Goal: Information Seeking & Learning: Learn about a topic

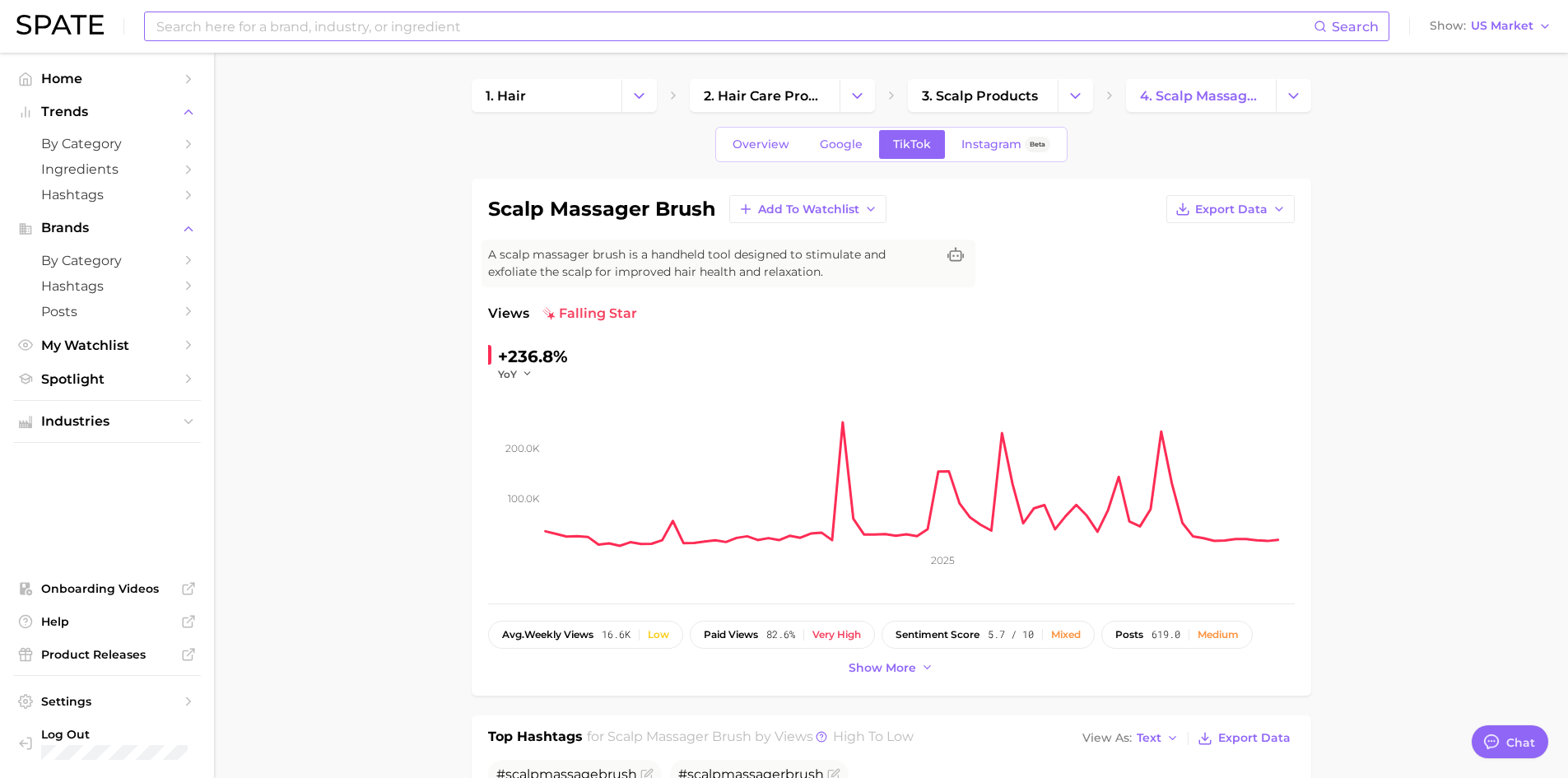
click at [429, 32] on input at bounding box center [734, 26] width 1159 height 28
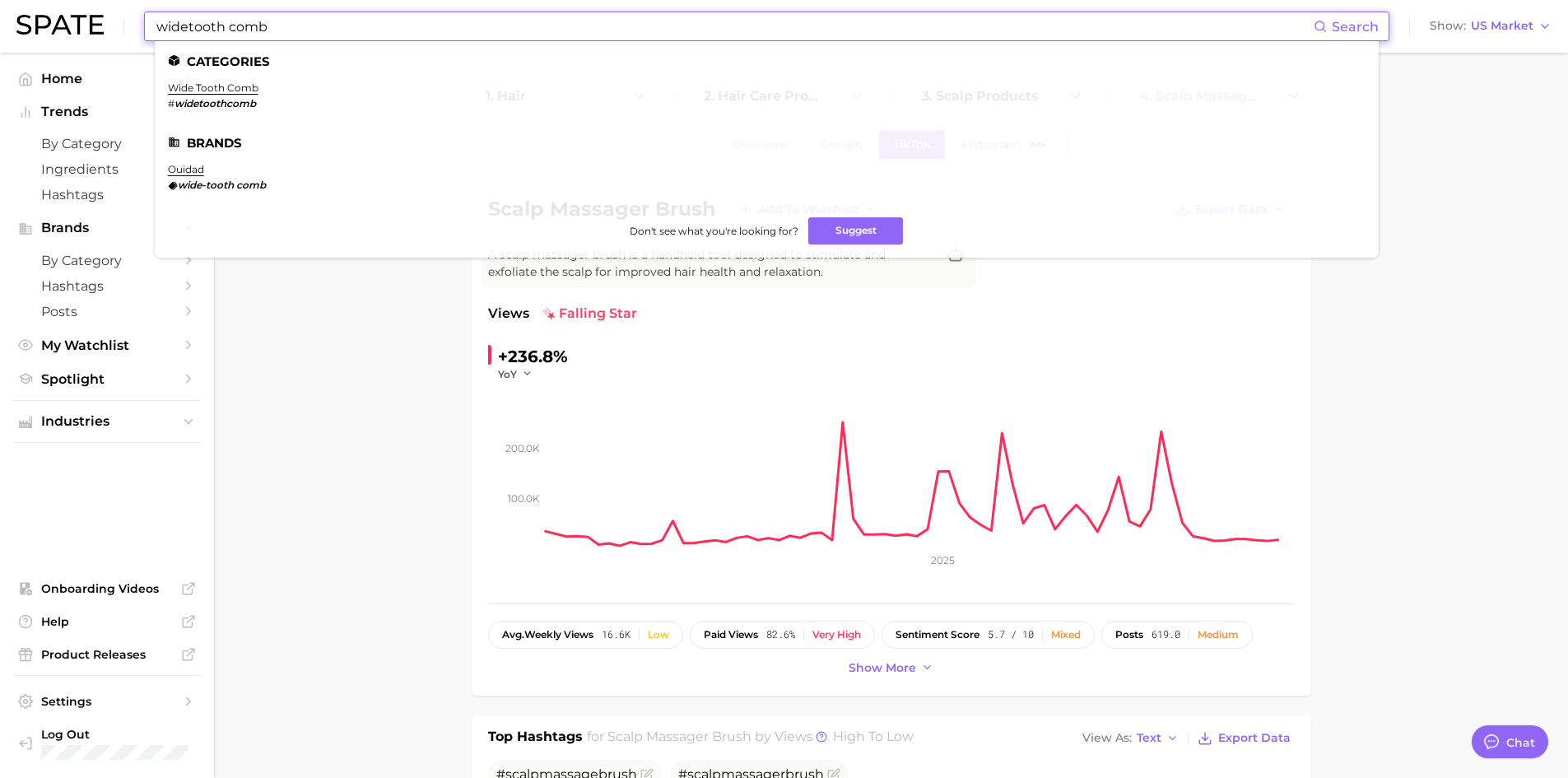
type input "widetooth comb"
click at [259, 85] on ul "wide tooth comb # widetoothcomb" at bounding box center [766, 101] width 1198 height 41
click at [252, 87] on link "wide tooth comb" at bounding box center [213, 87] width 91 height 12
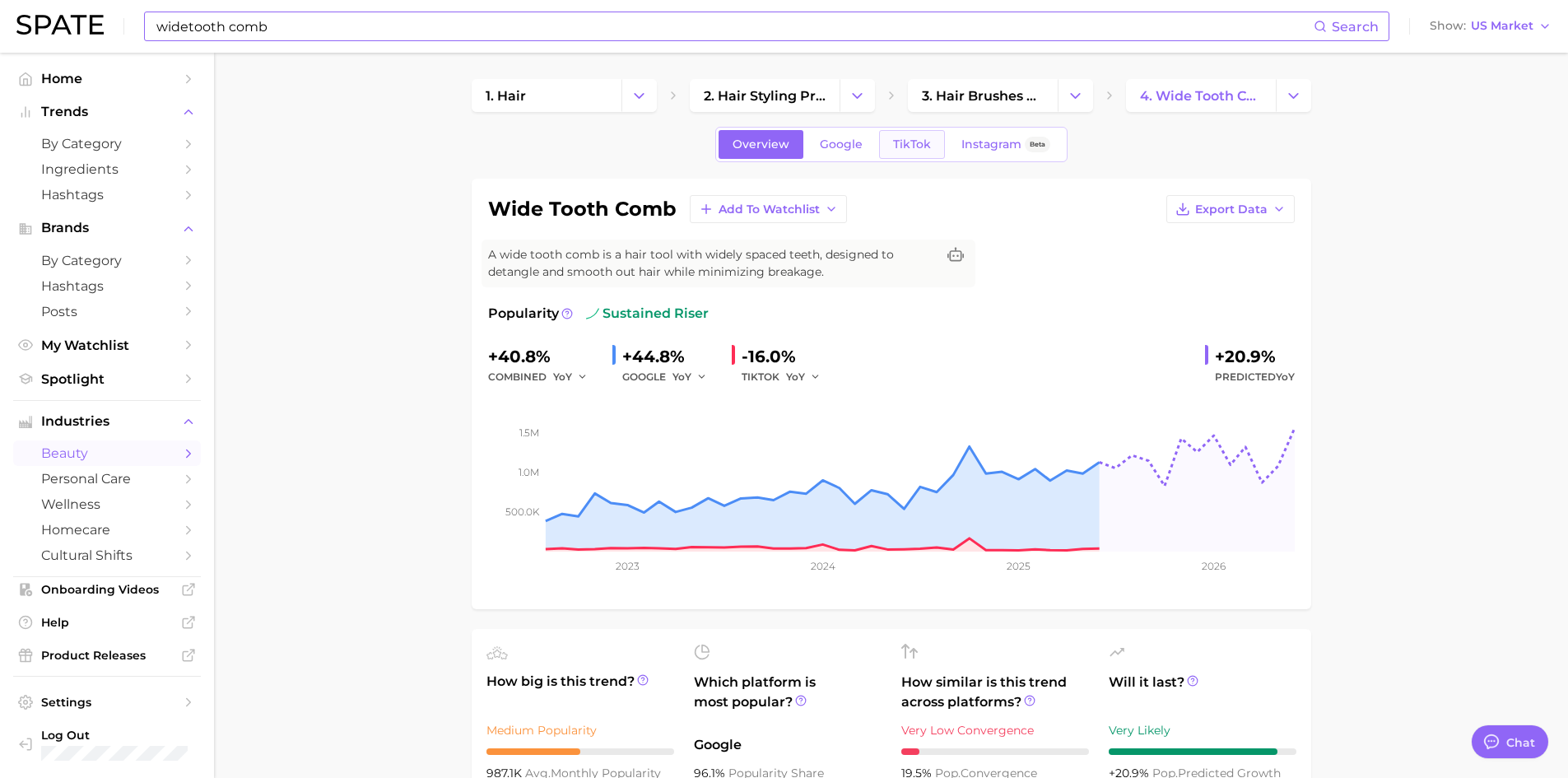
click at [895, 149] on span "TikTok" at bounding box center [912, 144] width 38 height 14
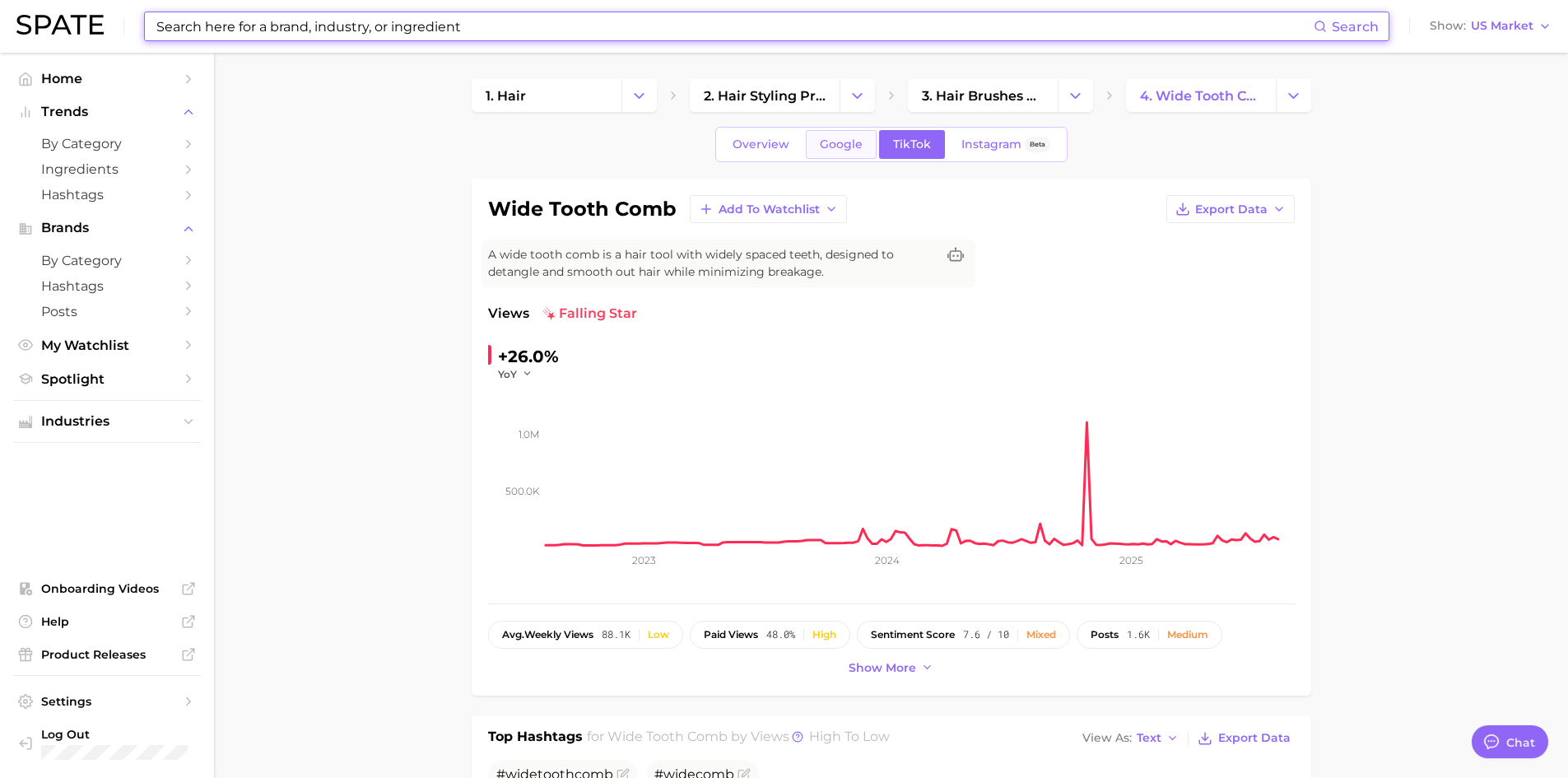
click at [823, 145] on span "Google" at bounding box center [841, 144] width 43 height 14
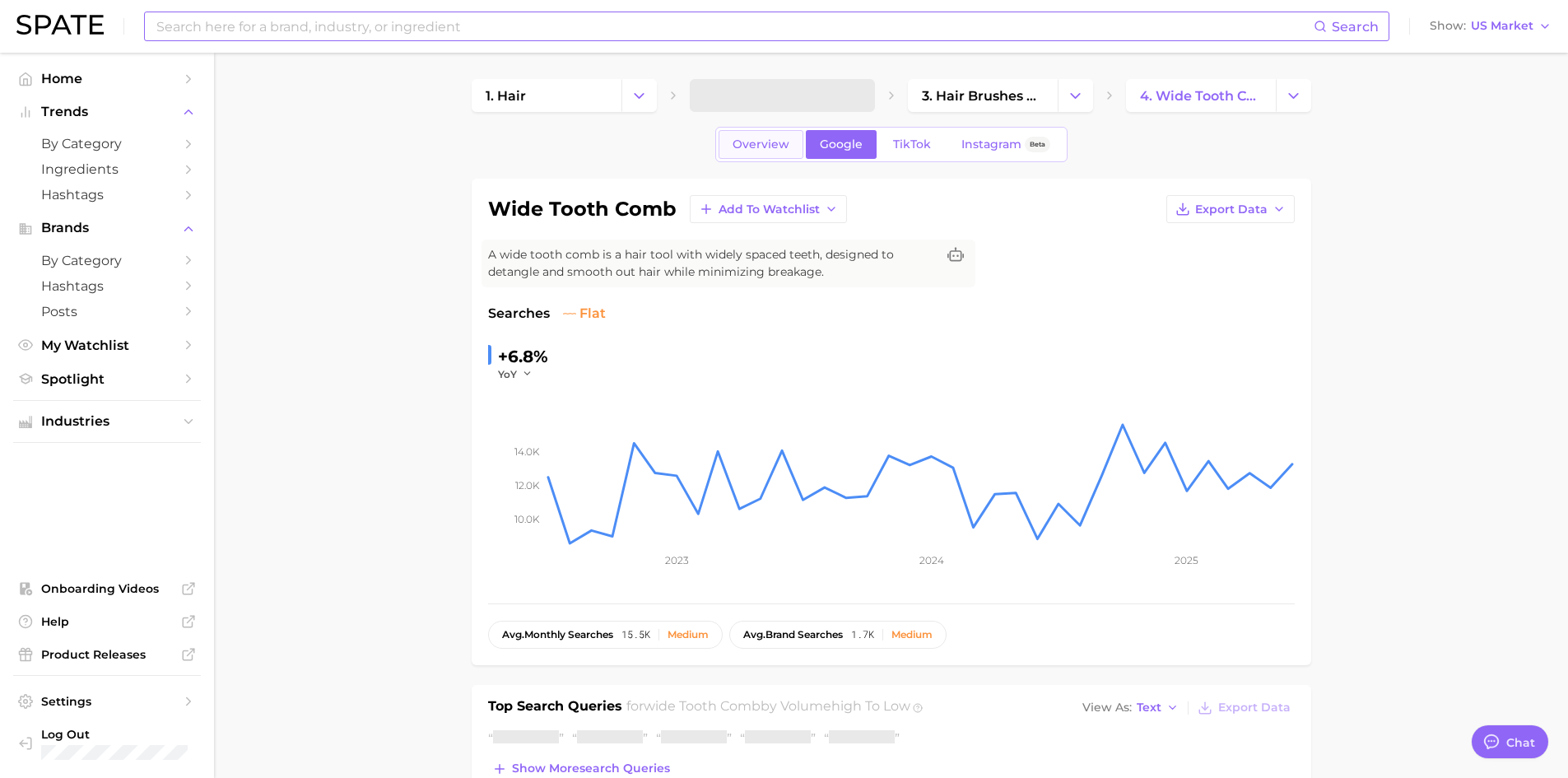
click at [763, 138] on span "Overview" at bounding box center [761, 144] width 57 height 14
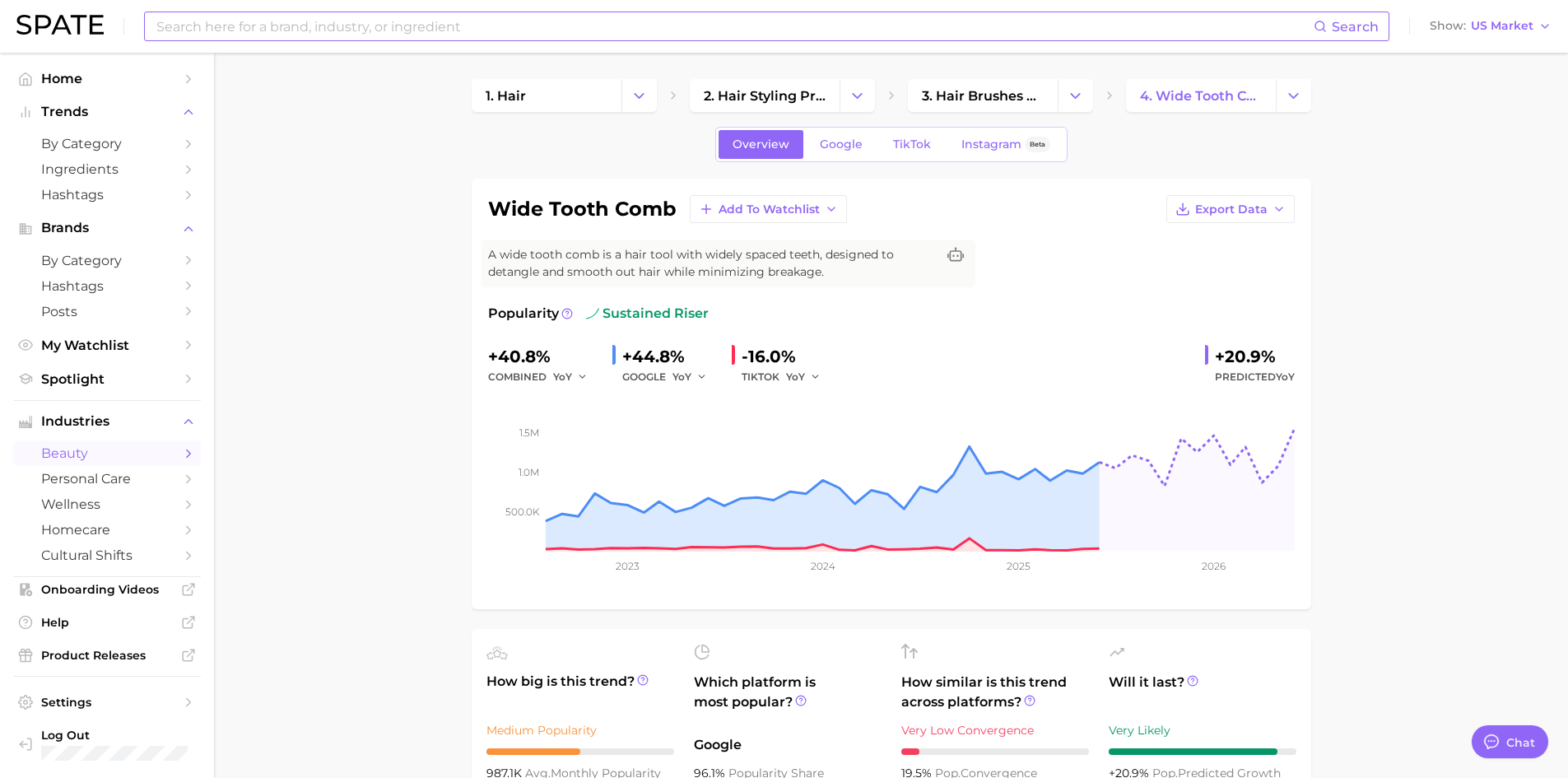
drag, startPoint x: 448, startPoint y: 31, endPoint x: 461, endPoint y: 36, distance: 13.9
click at [449, 34] on input at bounding box center [734, 26] width 1159 height 28
type input "c"
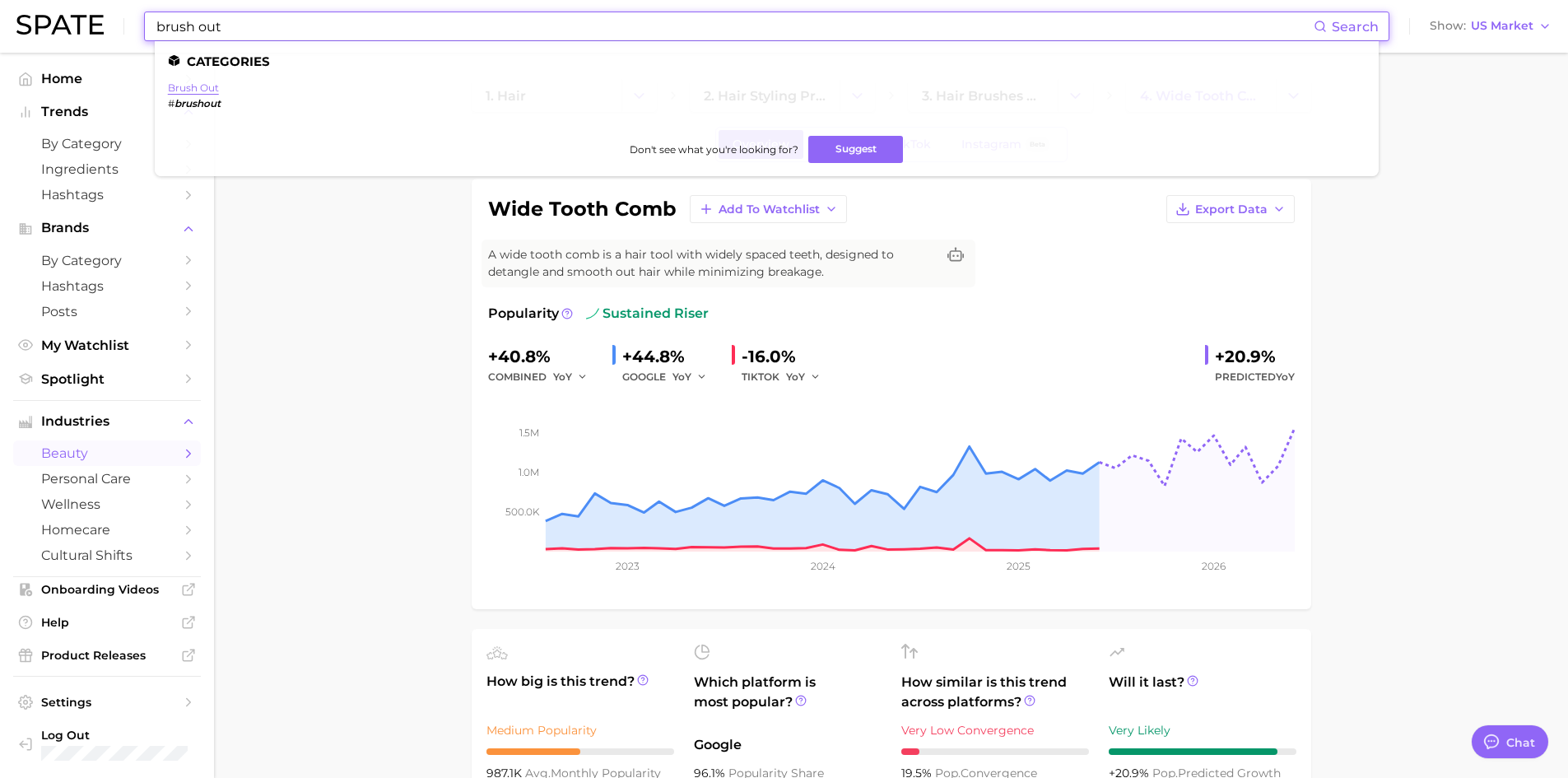
click at [187, 88] on link "brush out" at bounding box center [193, 87] width 51 height 12
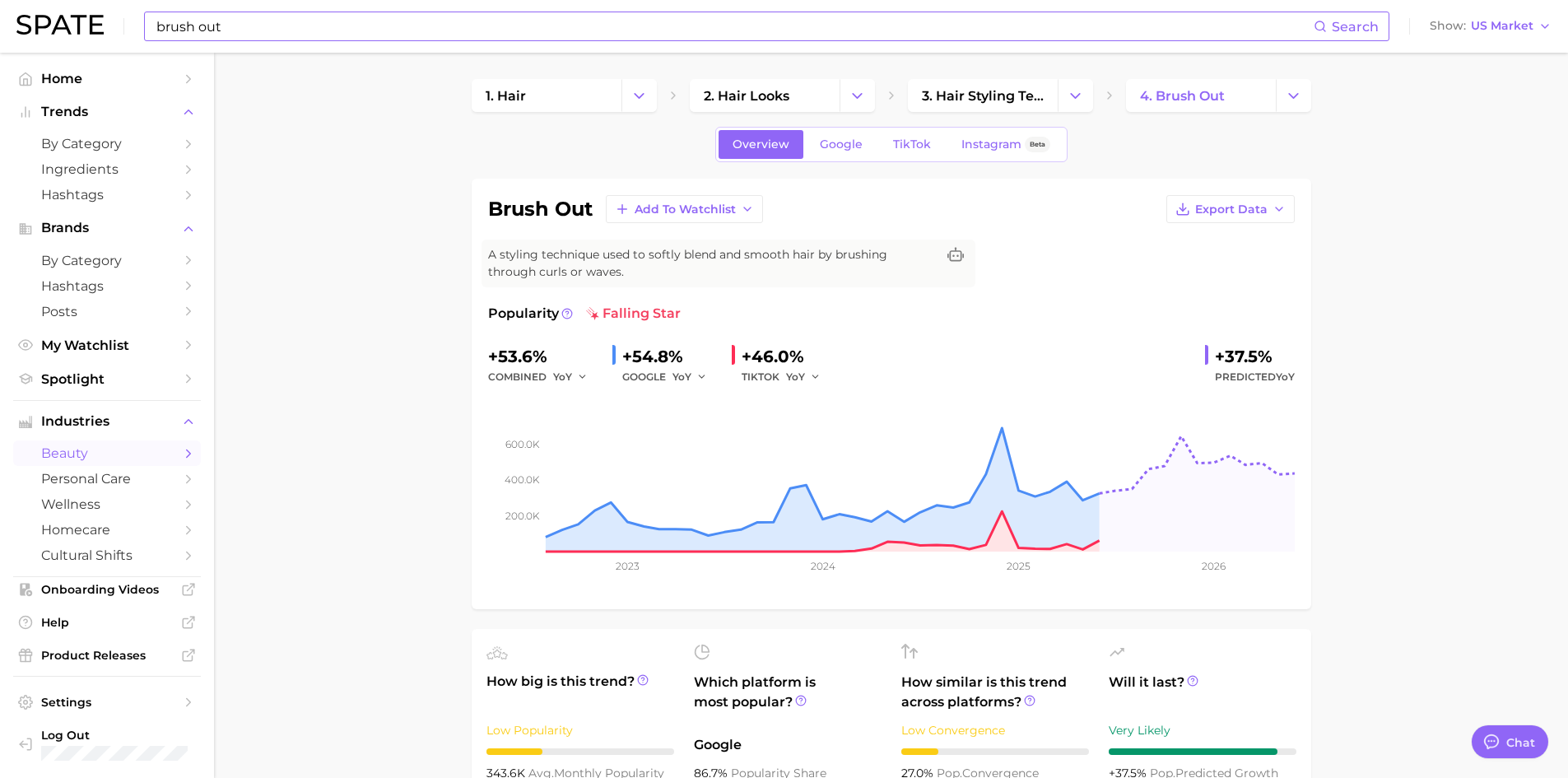
click at [349, 29] on input "brush out" at bounding box center [734, 26] width 1159 height 28
type input "b"
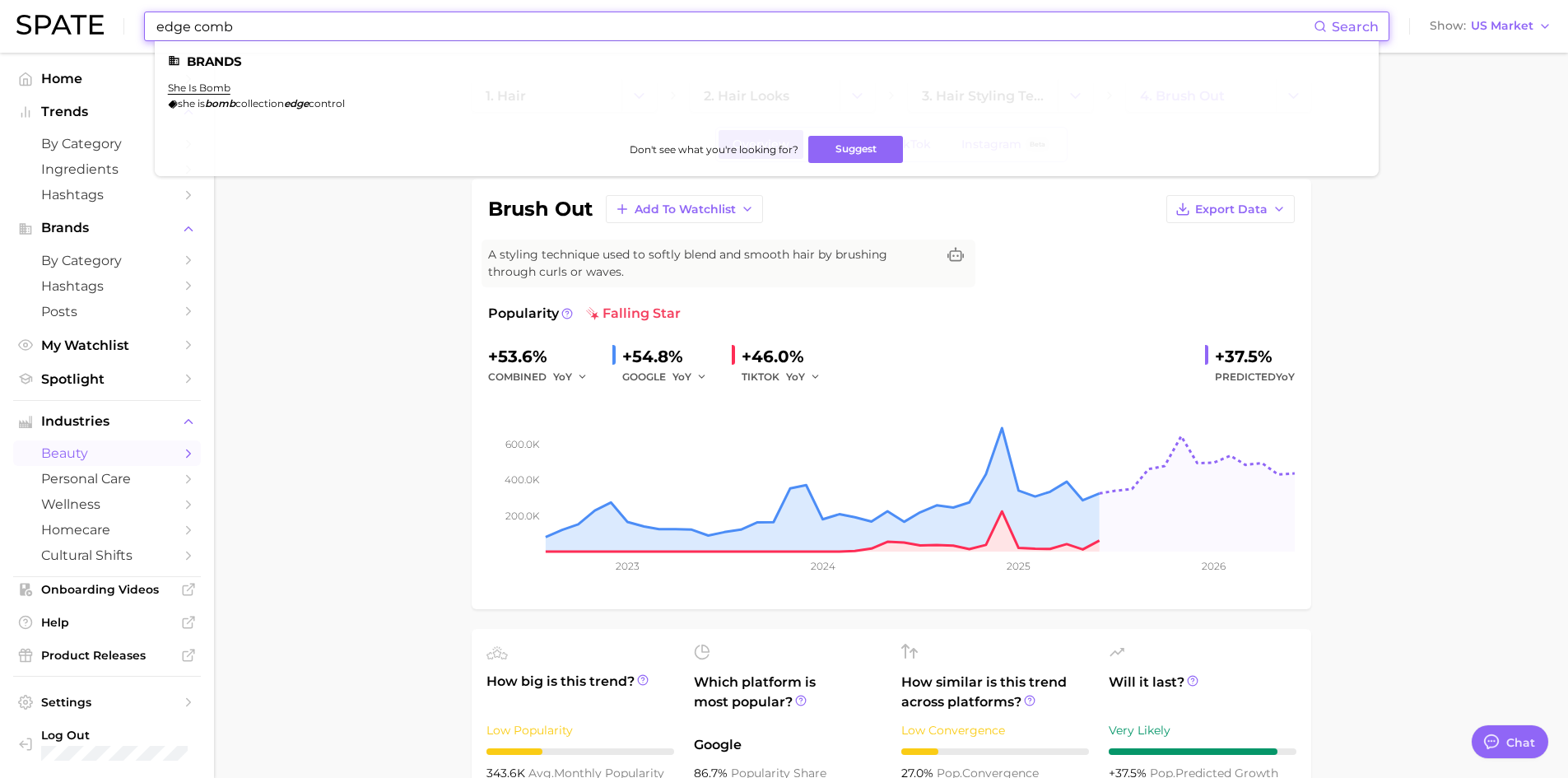
drag, startPoint x: 296, startPoint y: 24, endPoint x: 208, endPoint y: 24, distance: 88.0
click at [208, 24] on input "edge comb" at bounding box center [734, 26] width 1159 height 28
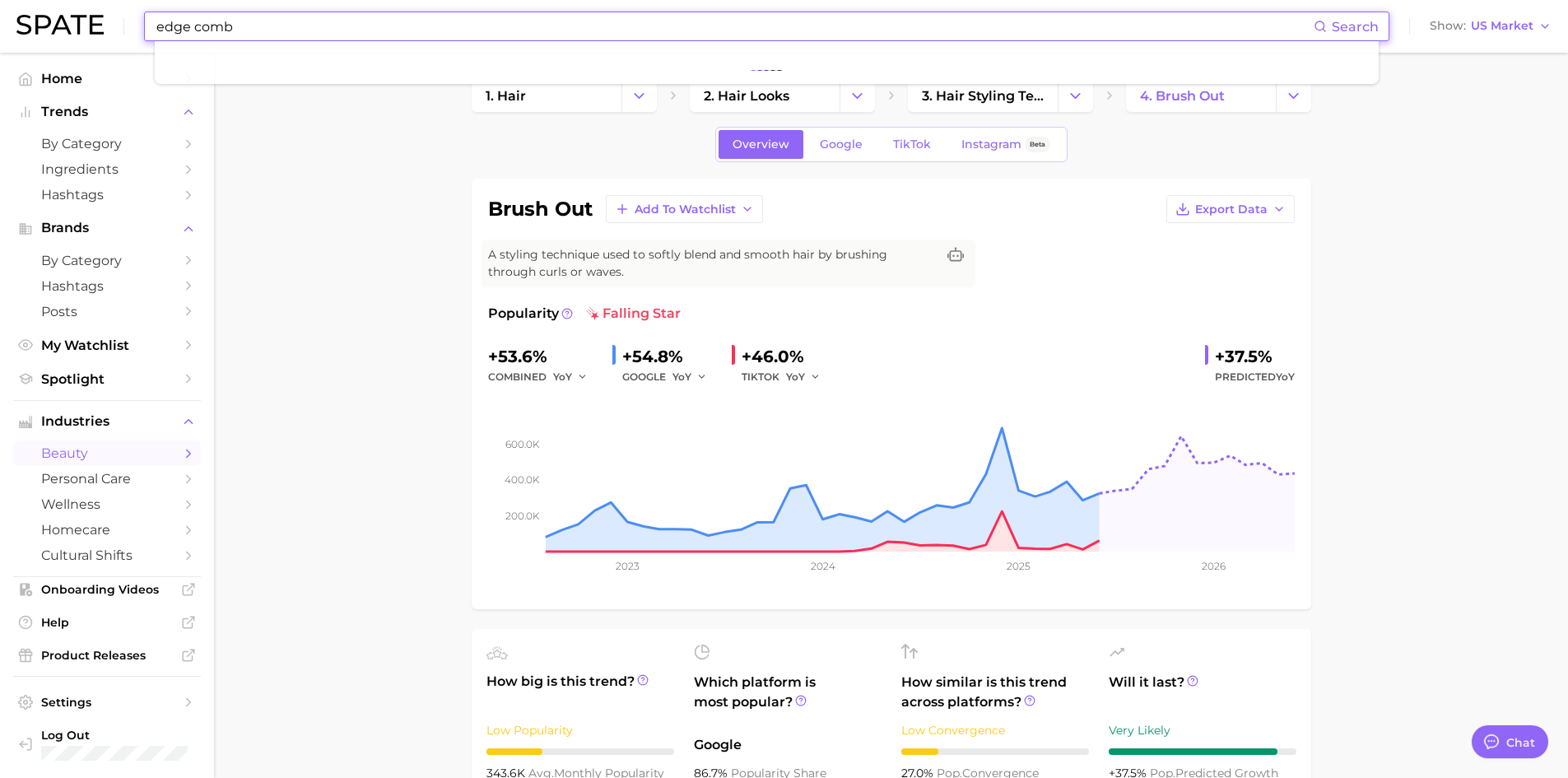
click at [293, 30] on input "edge comb" at bounding box center [734, 26] width 1159 height 28
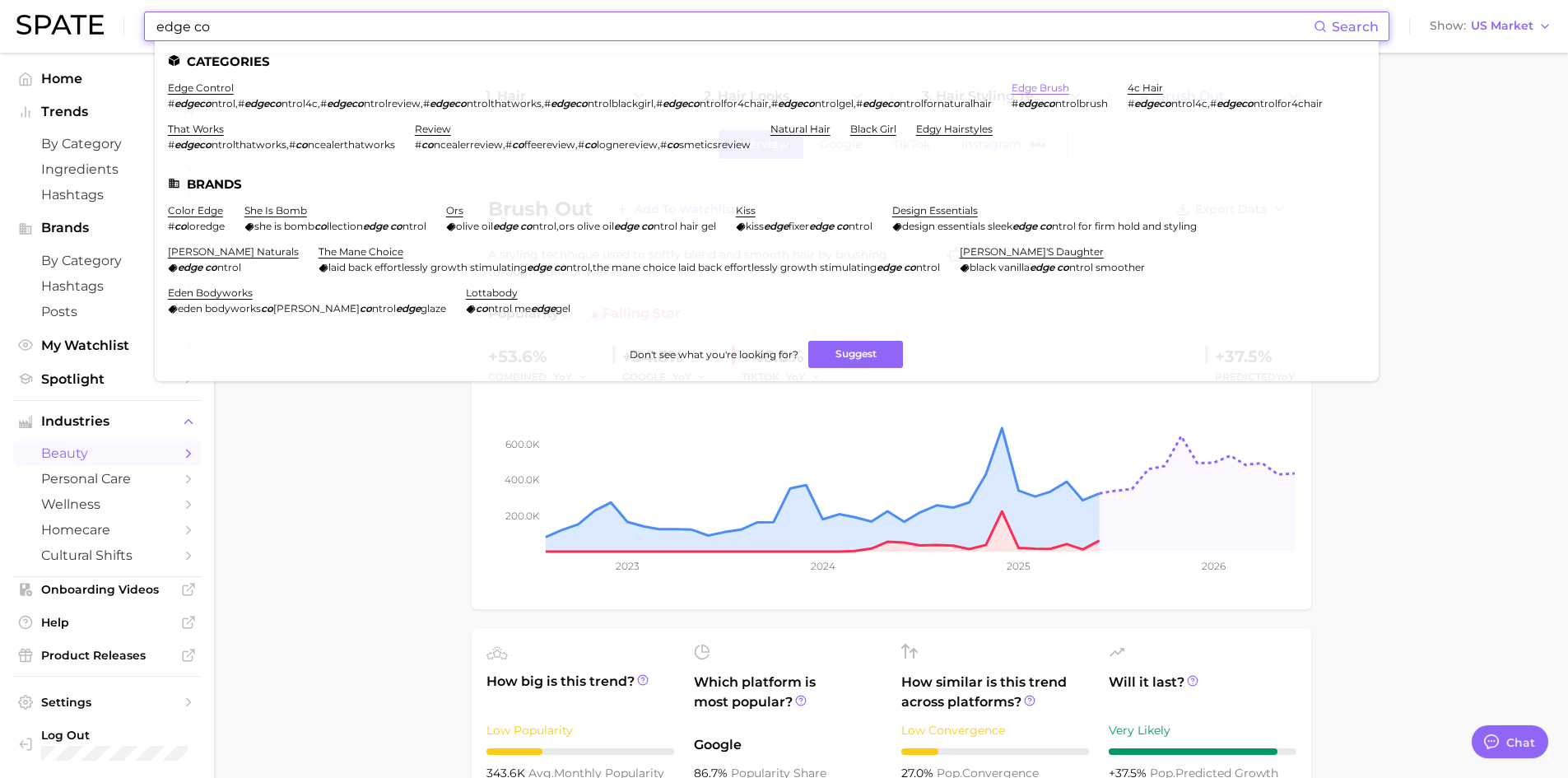
type input "edge co"
click at [1040, 93] on link "edge brush" at bounding box center [1040, 87] width 58 height 12
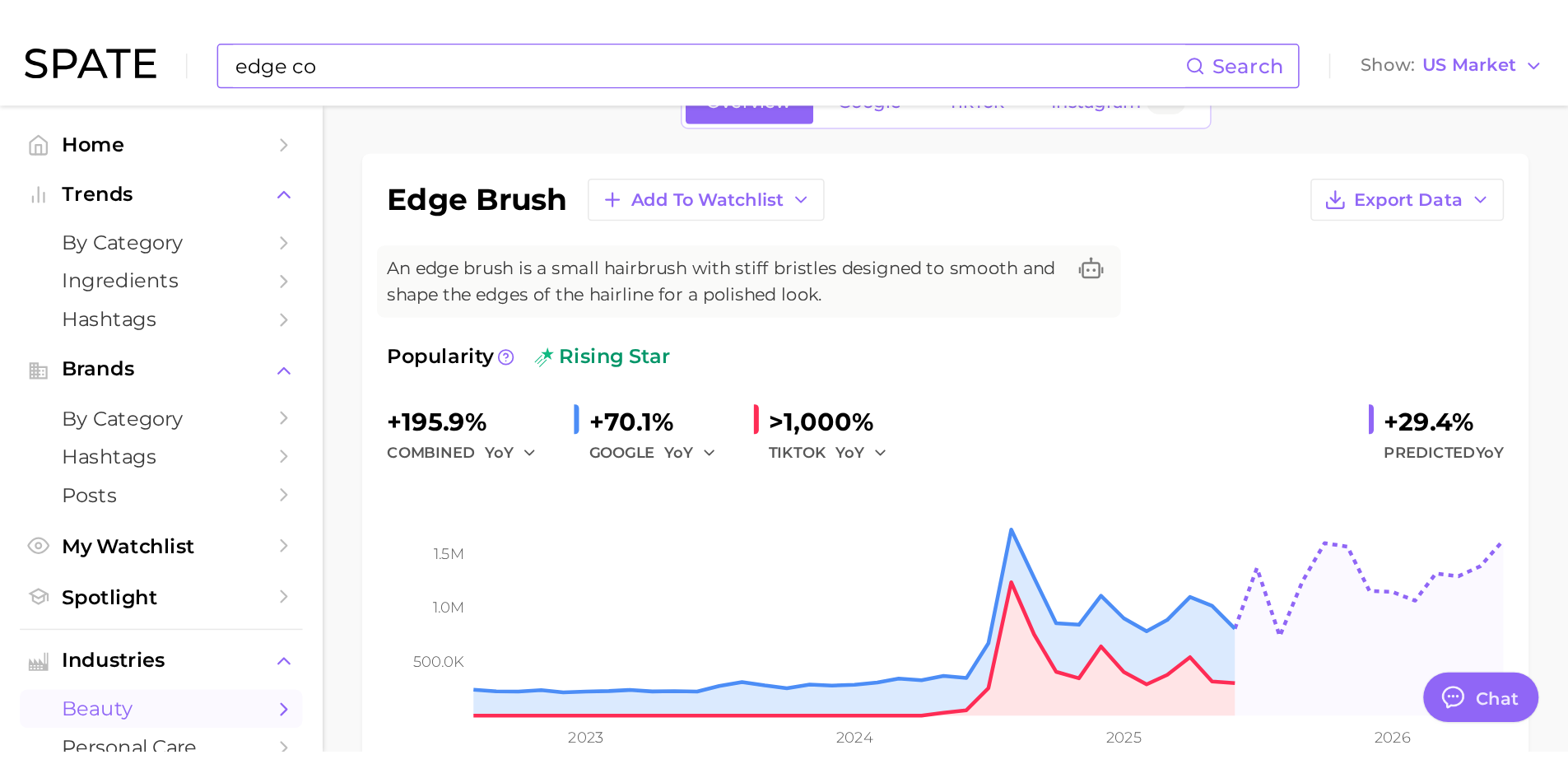
scroll to position [164, 0]
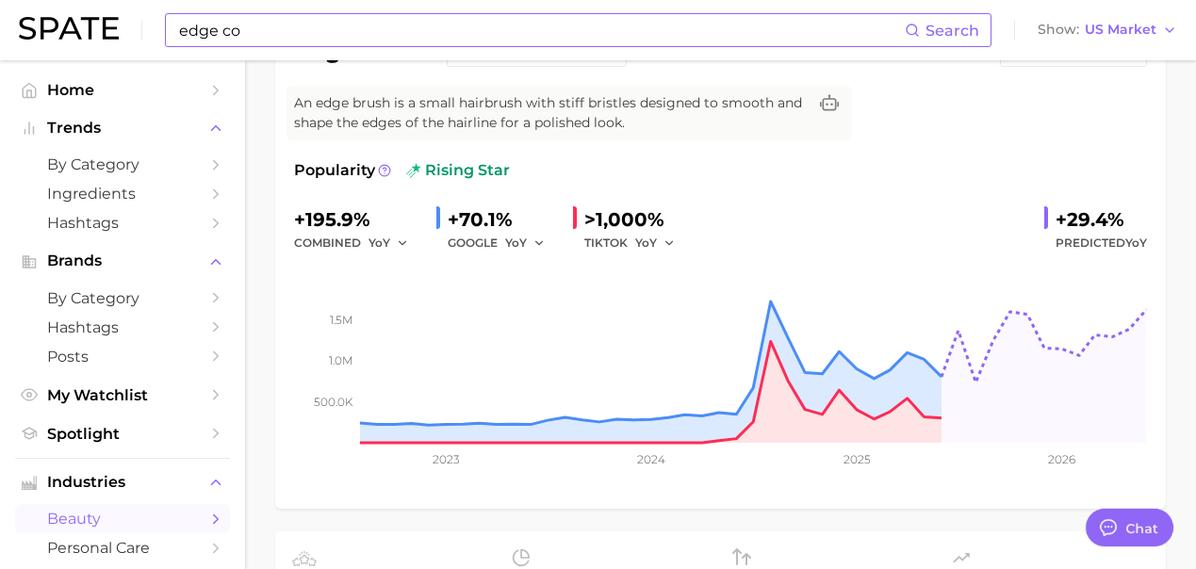
type textarea "x"
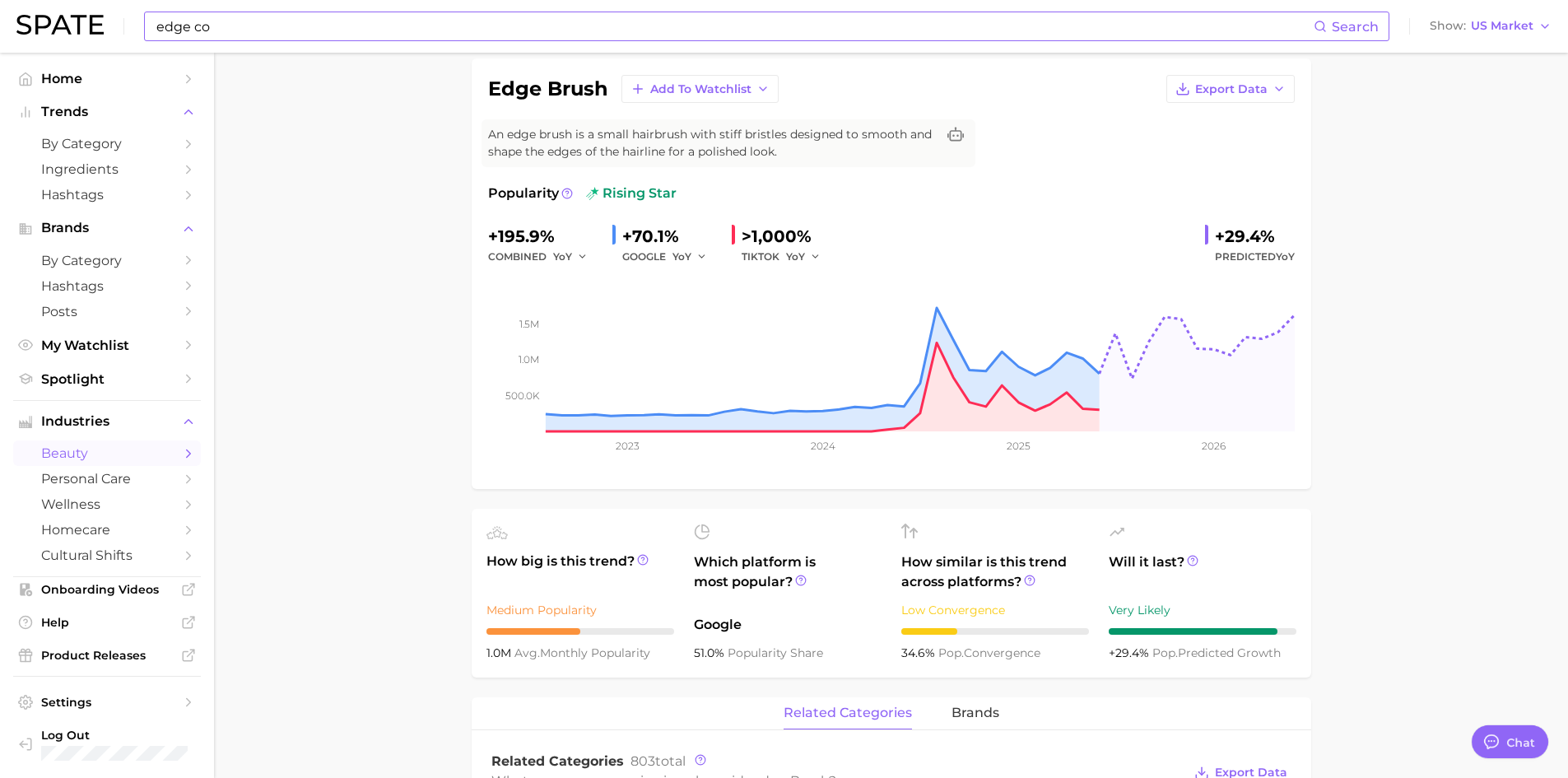
scroll to position [82, 0]
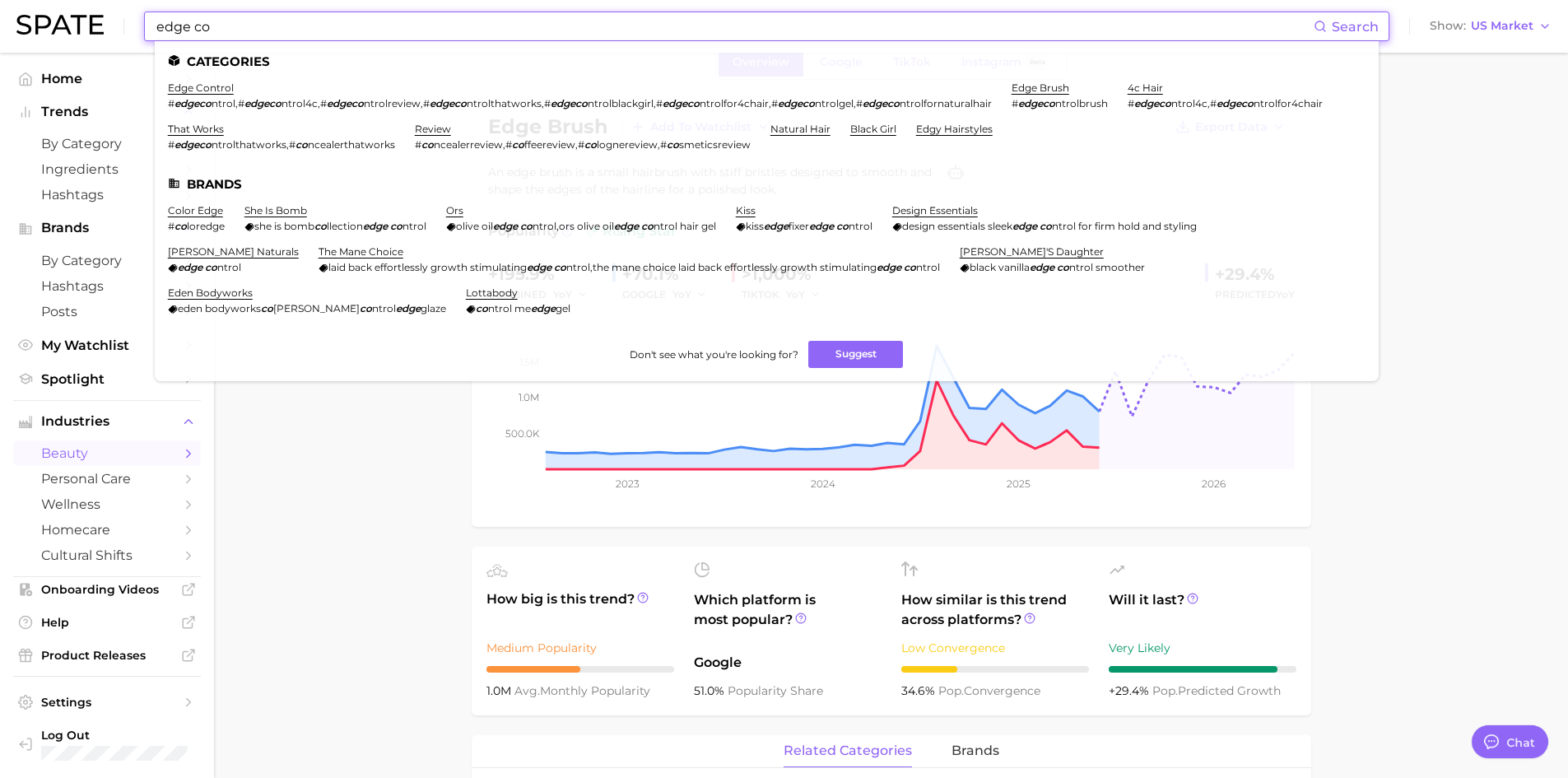
click at [503, 26] on input "edge co" at bounding box center [734, 26] width 1159 height 28
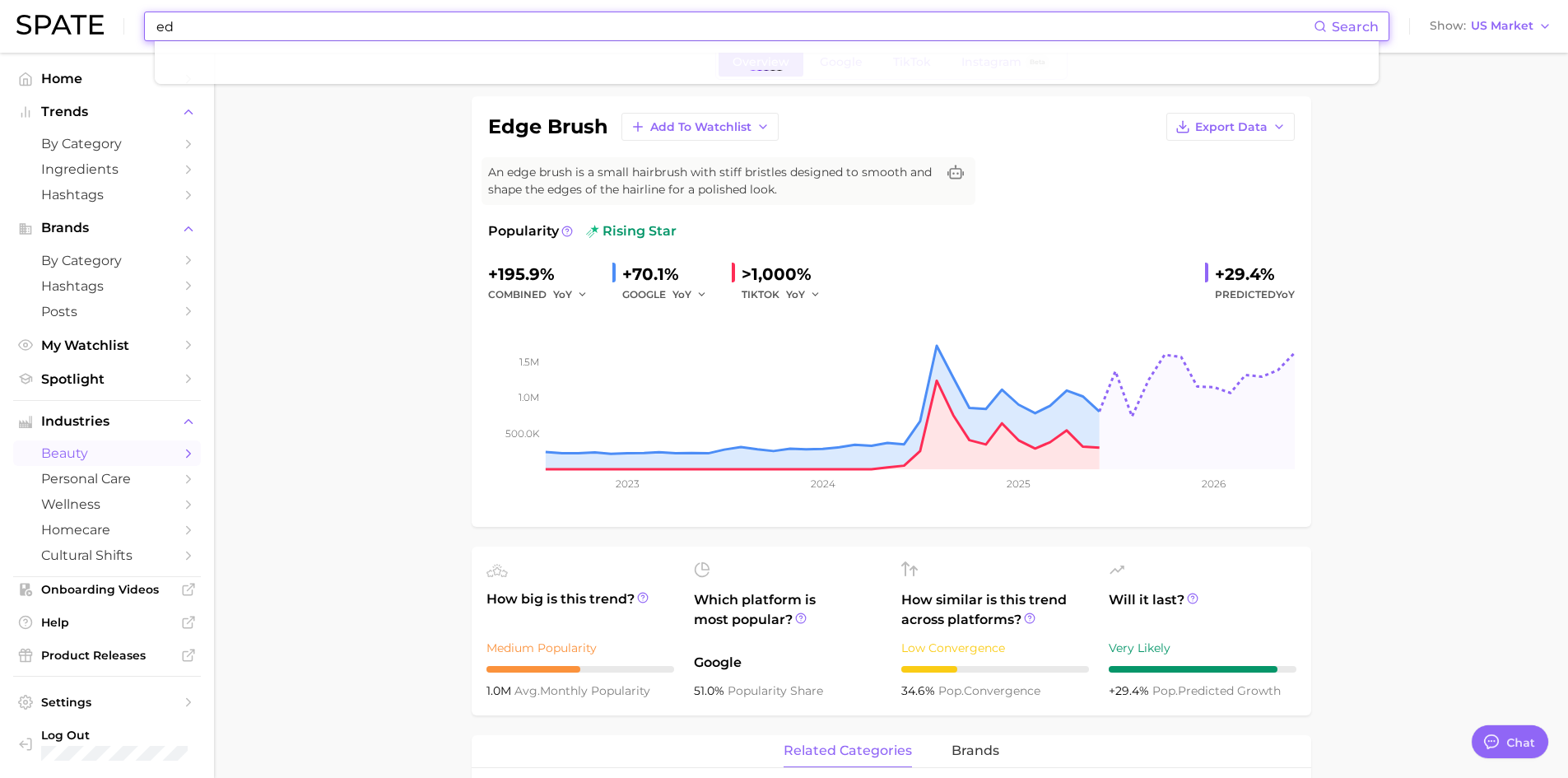
type input "e"
type input "f"
type input "c"
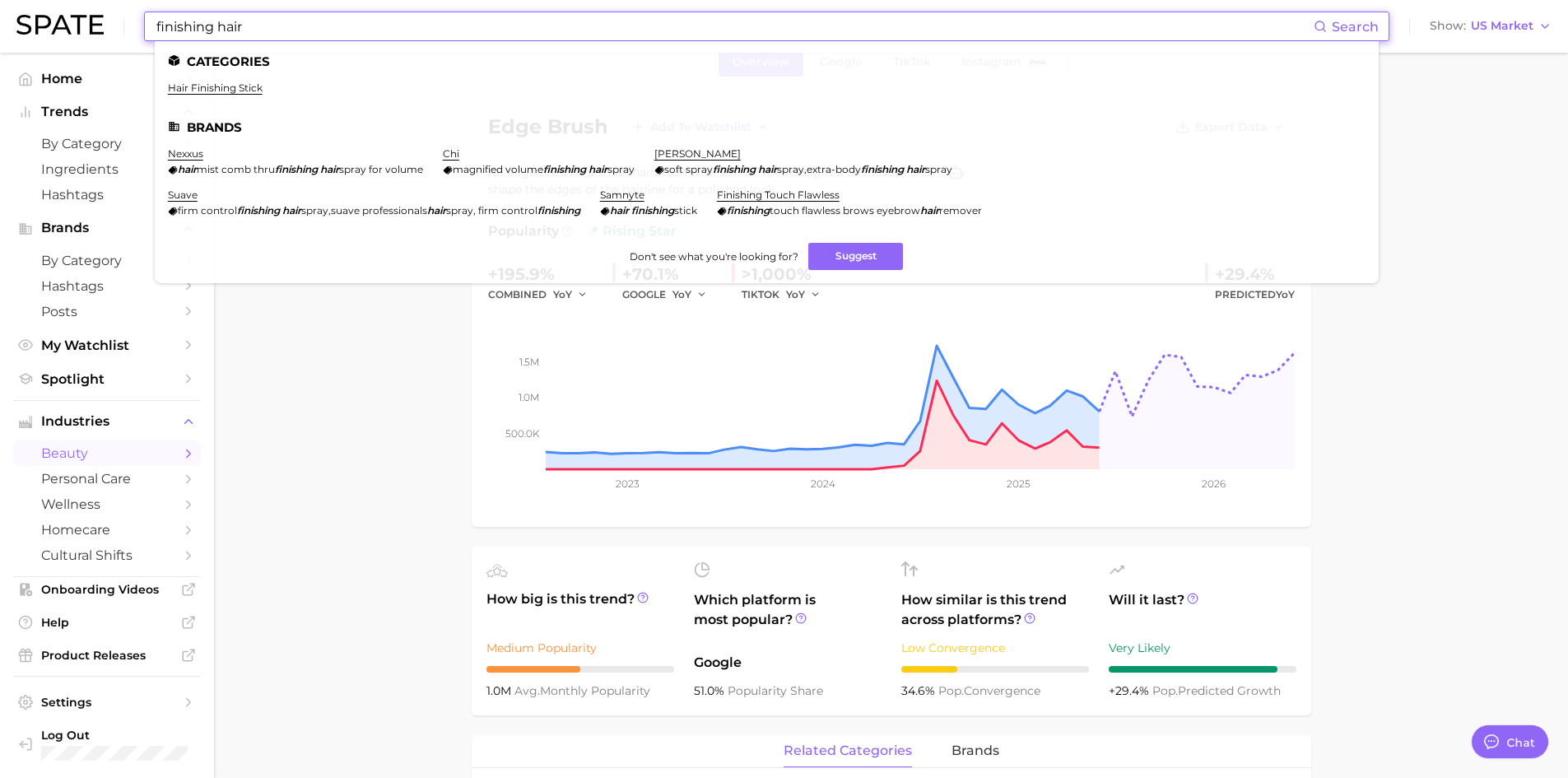
drag, startPoint x: 272, startPoint y: 30, endPoint x: 103, endPoint y: 18, distance: 169.4
click at [103, 18] on div "finishing hair Search Categories hair finishing stick Brands nexxus hair mist c…" at bounding box center [784, 26] width 1536 height 52
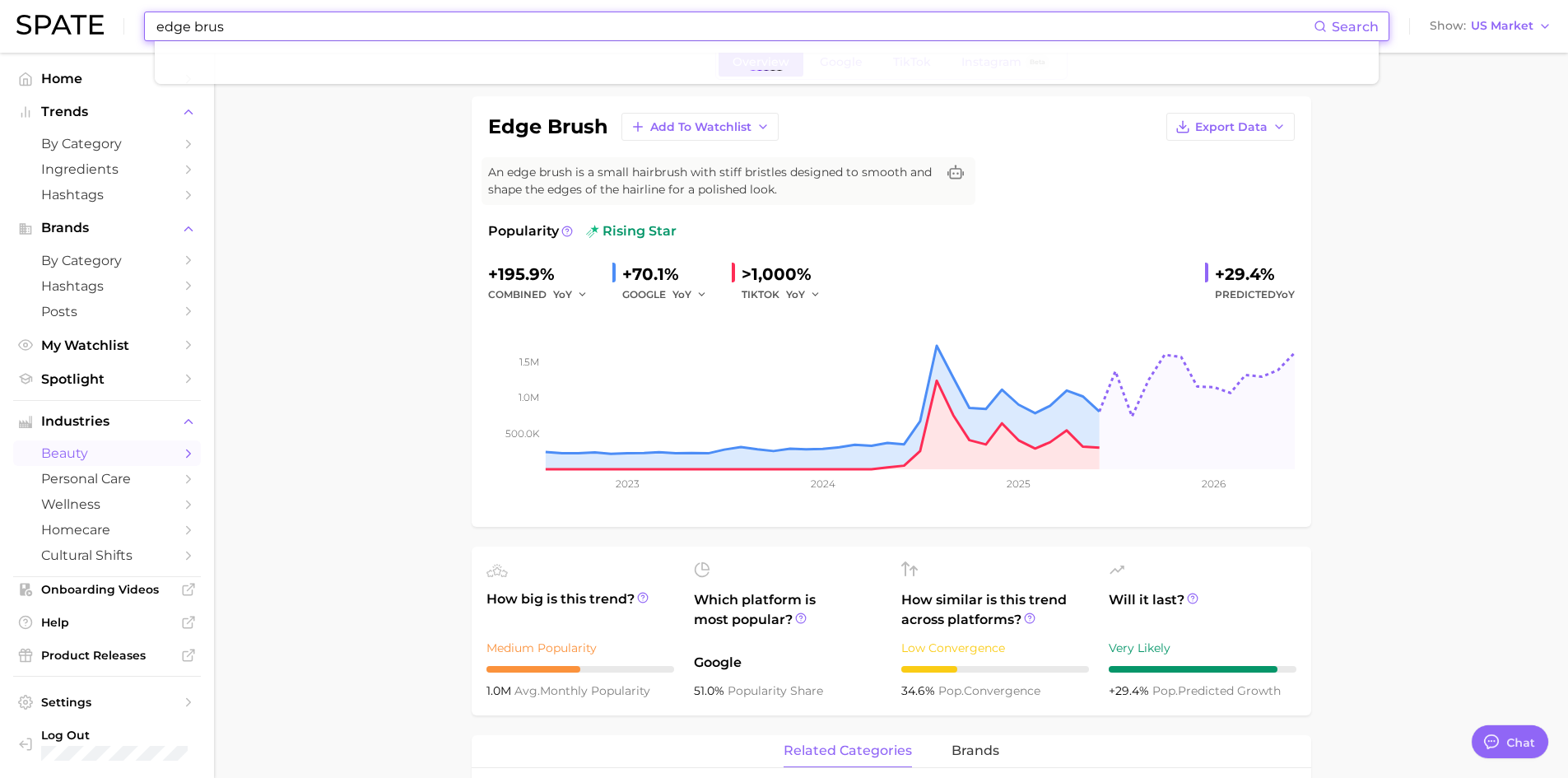
type input "edge brush"
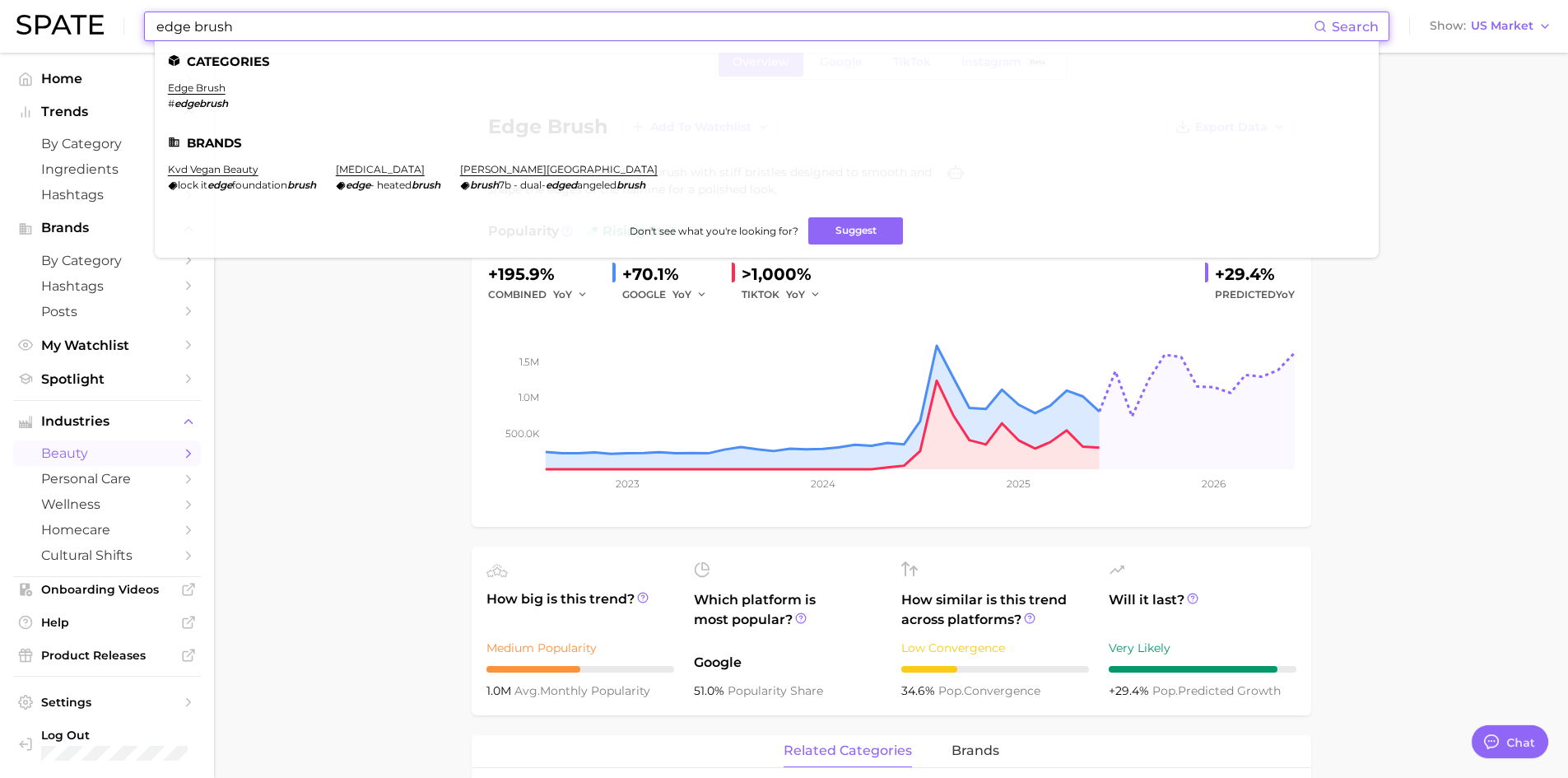
drag, startPoint x: 247, startPoint y: 19, endPoint x: 124, endPoint y: 19, distance: 123.0
click at [126, 19] on div "edge brush Search Categories edge brush # edgebrush Brands kvd vegan beauty loc…" at bounding box center [784, 26] width 1536 height 52
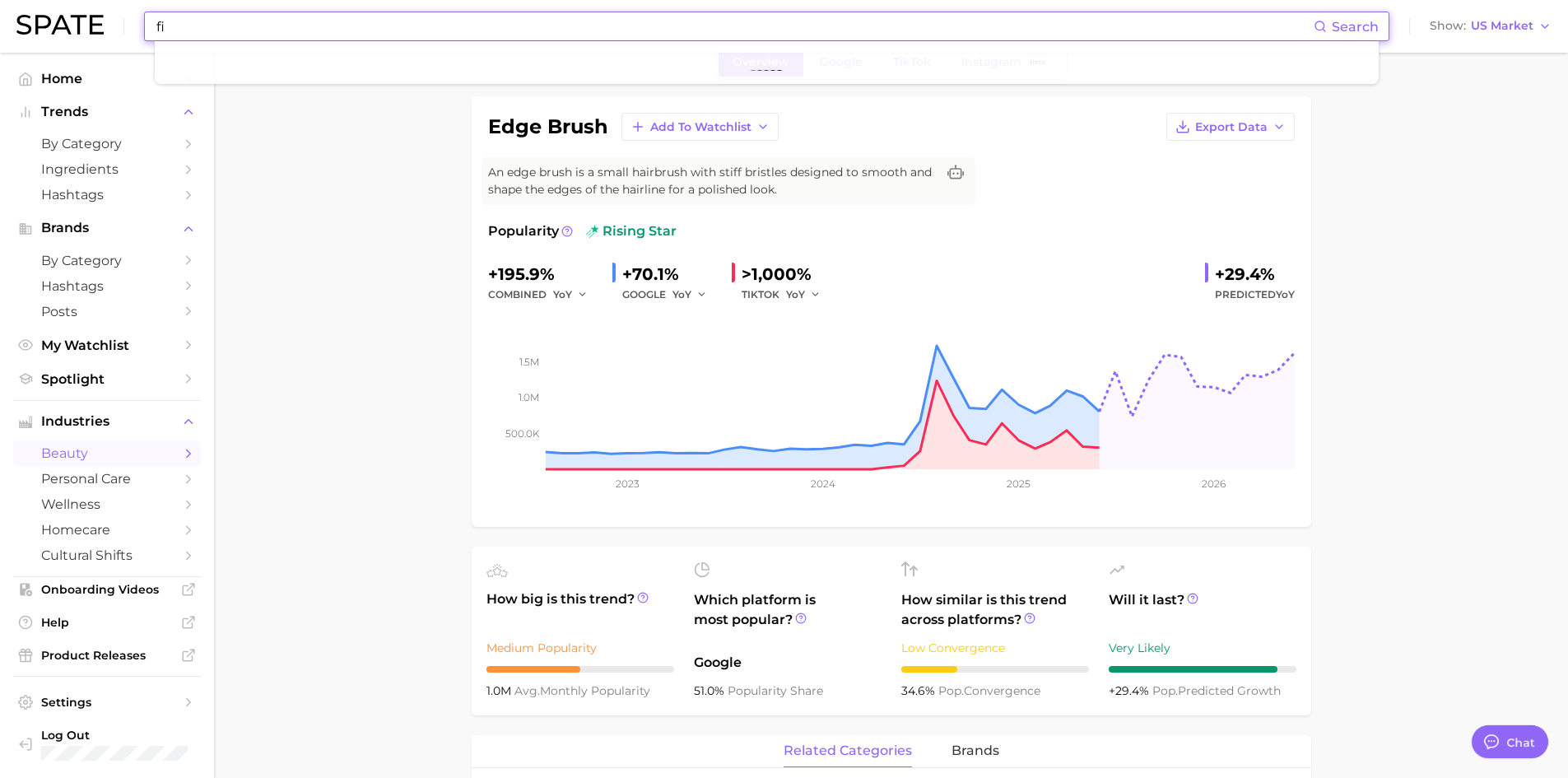
type input "f"
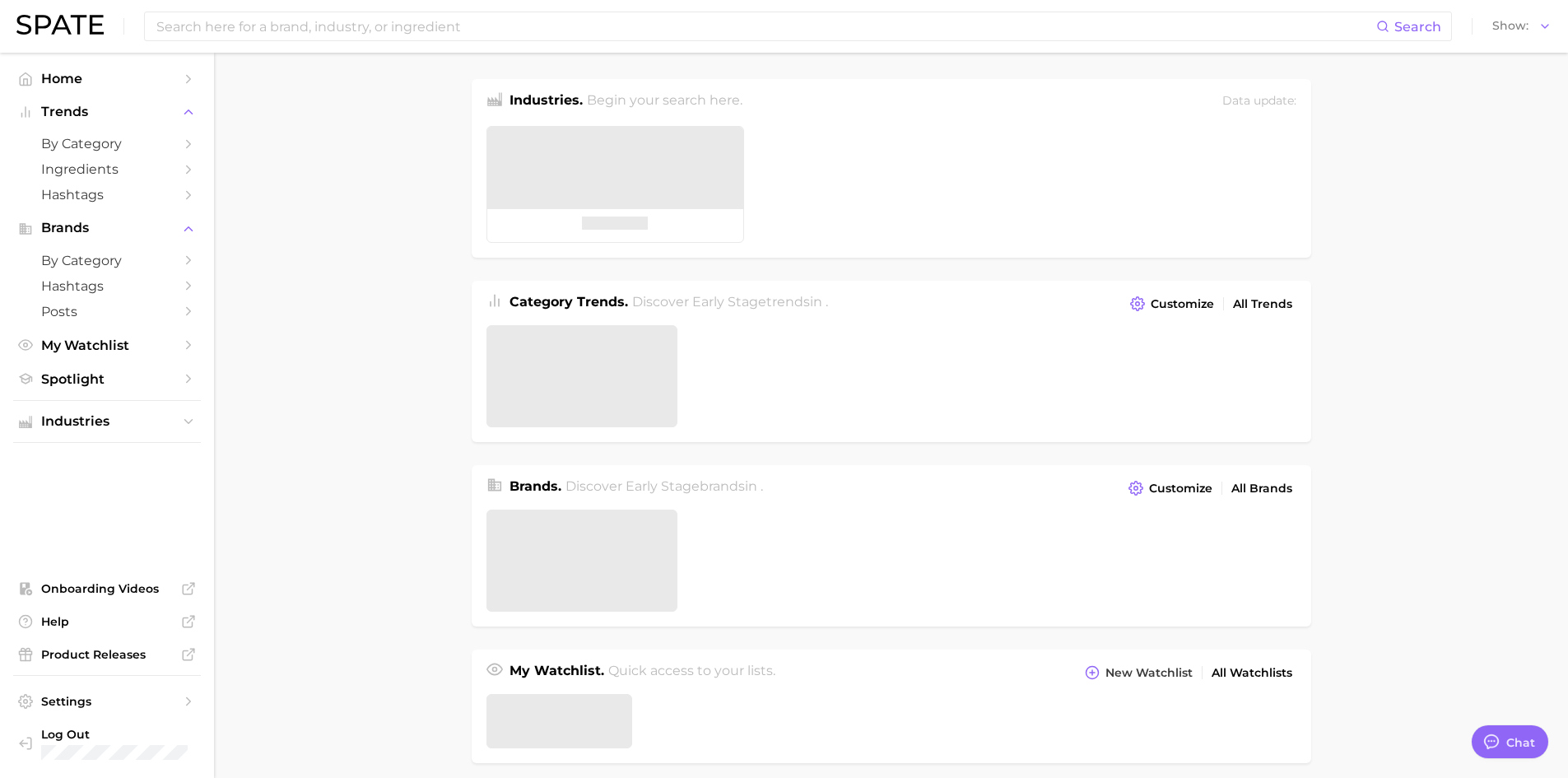
type textarea "x"
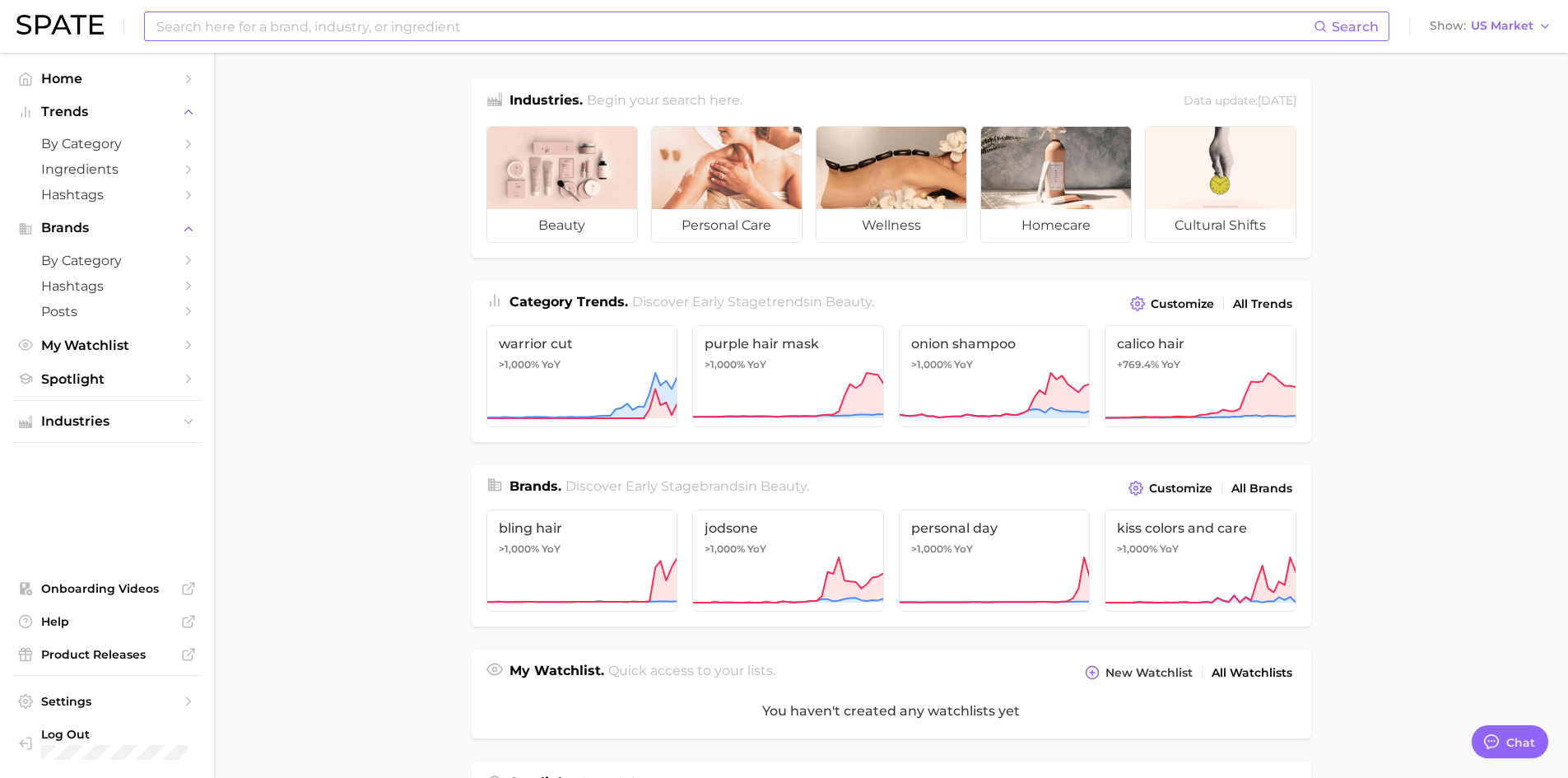
click at [335, 39] on input at bounding box center [734, 26] width 1159 height 28
type input "edge control"
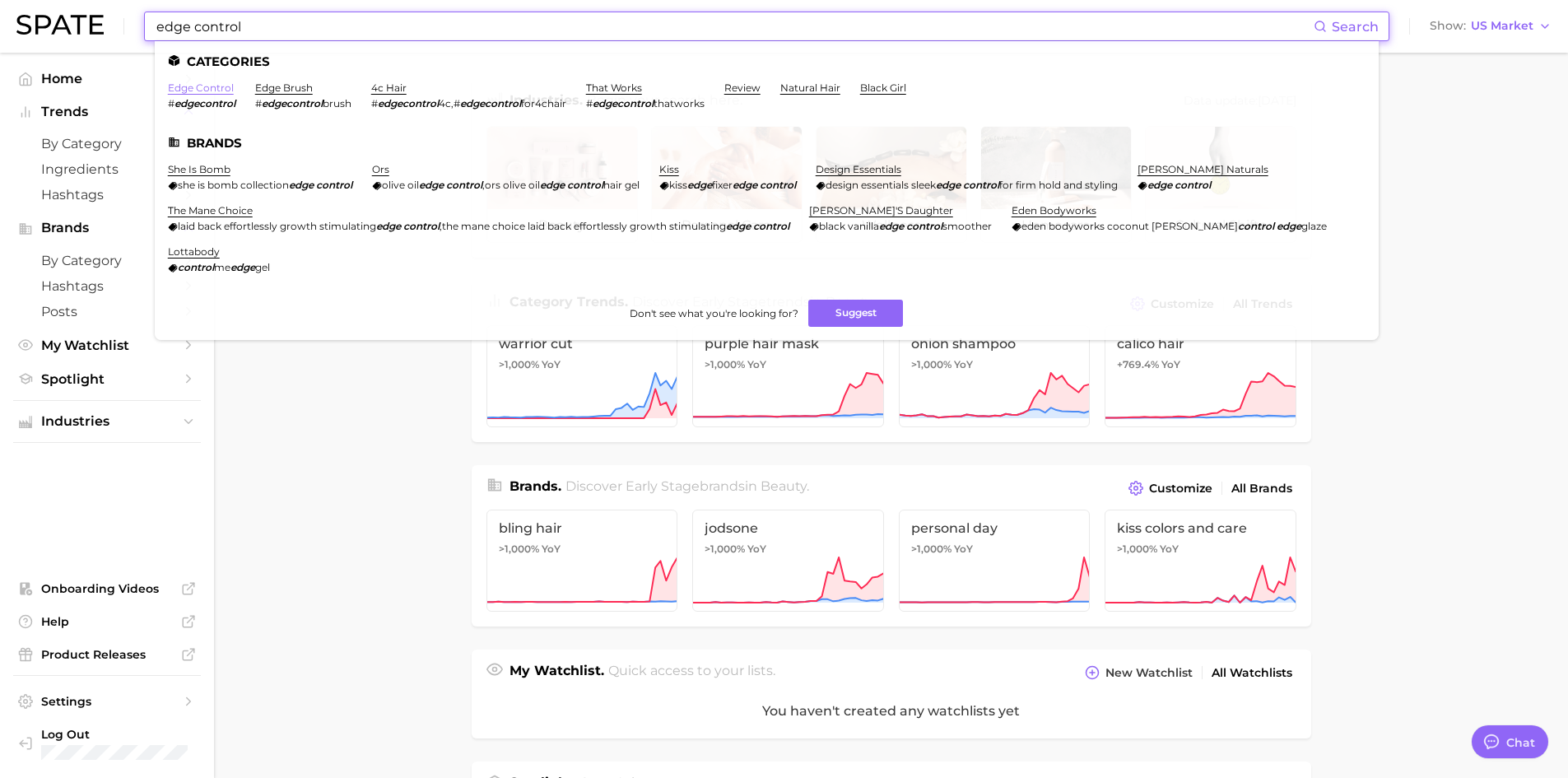
click at [192, 87] on link "edge control" at bounding box center [200, 87] width 66 height 12
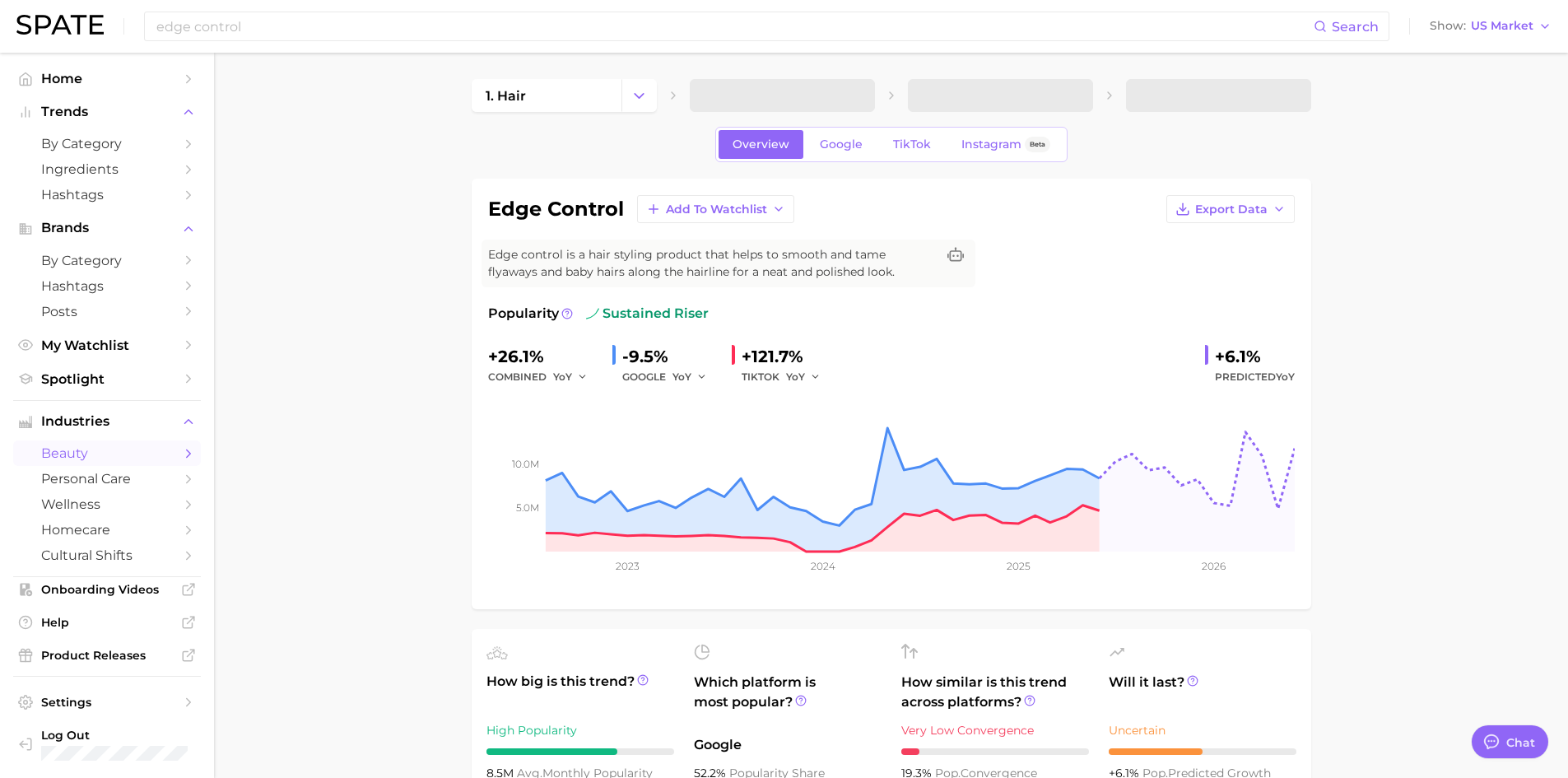
type textarea "x"
